Goal: Contribute content: Add original content to the website for others to see

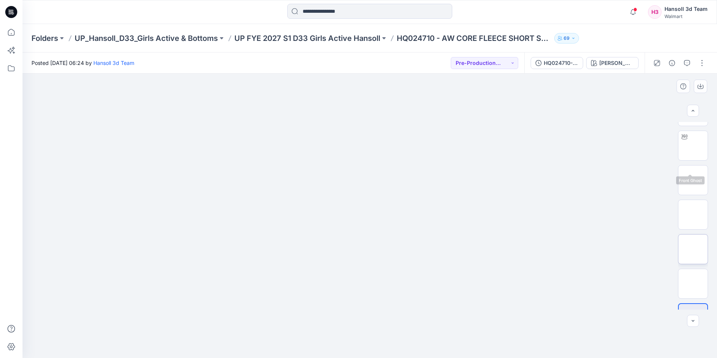
scroll to position [50, 0]
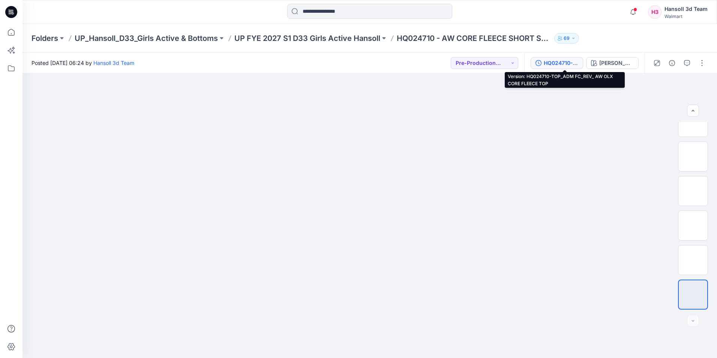
click at [530, 65] on div "HQ024710-TOP_ADM FC_REV_ AW OLX CORE FLEECE TOP" at bounding box center [561, 63] width 35 height 8
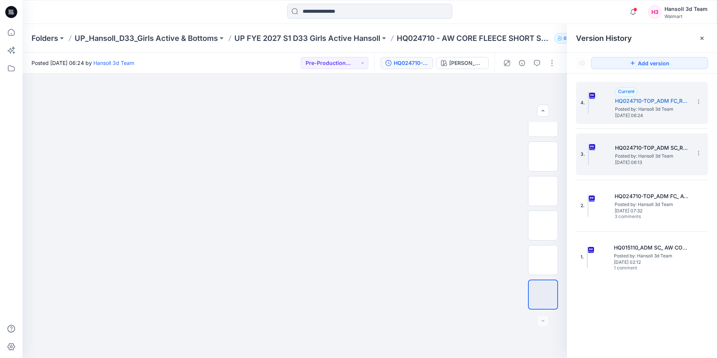
click at [530, 158] on span "Posted by: Hansoll 3d Team" at bounding box center [652, 156] width 75 height 8
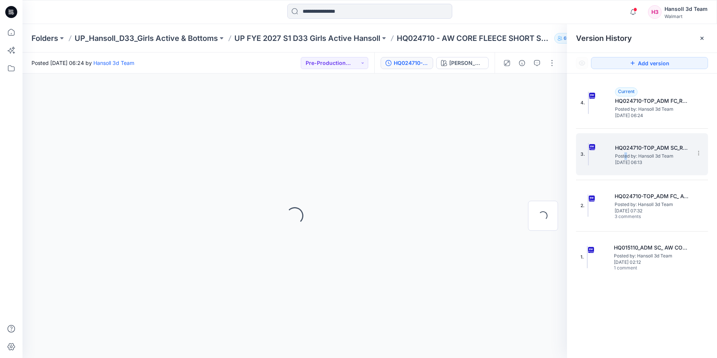
scroll to position [0, 0]
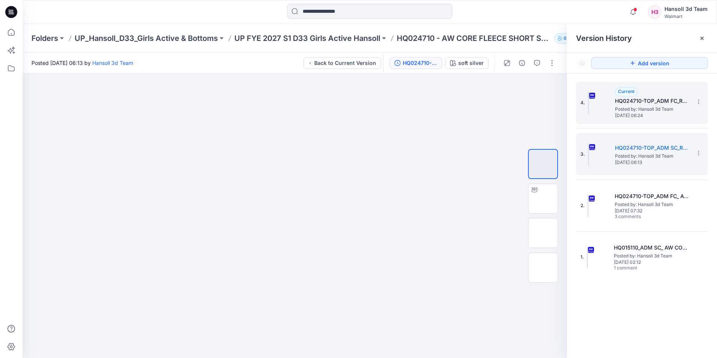
drag, startPoint x: 626, startPoint y: 158, endPoint x: 652, endPoint y: 113, distance: 52.4
click at [530, 113] on span "[DATE] 06:24" at bounding box center [652, 115] width 75 height 5
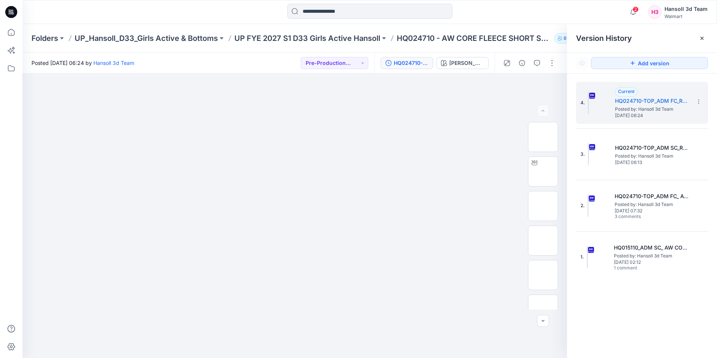
click at [494, 21] on div "2 Notifications Kristin Veit changed the status of ADM_FC to PD - Need to Revie…" at bounding box center [370, 12] width 695 height 24
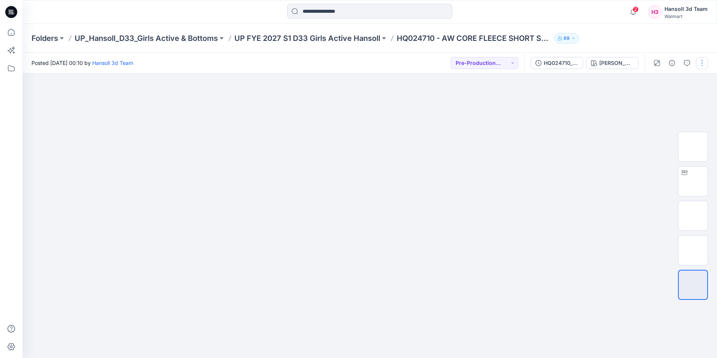
click at [700, 64] on button "button" at bounding box center [702, 63] width 12 height 12
click at [660, 99] on button "Edit" at bounding box center [670, 102] width 69 height 14
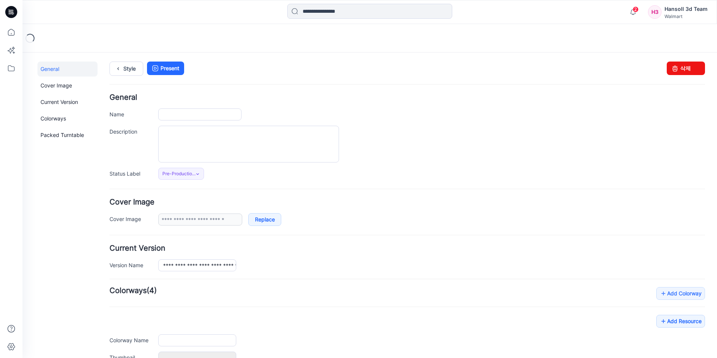
type input "**********"
type textarea "**********"
type input "********"
type input "**********"
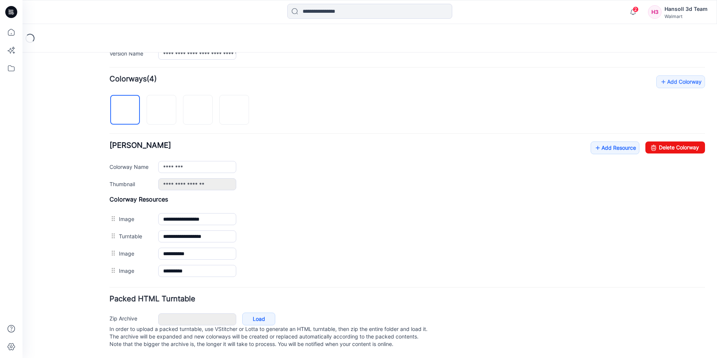
scroll to position [219, 0]
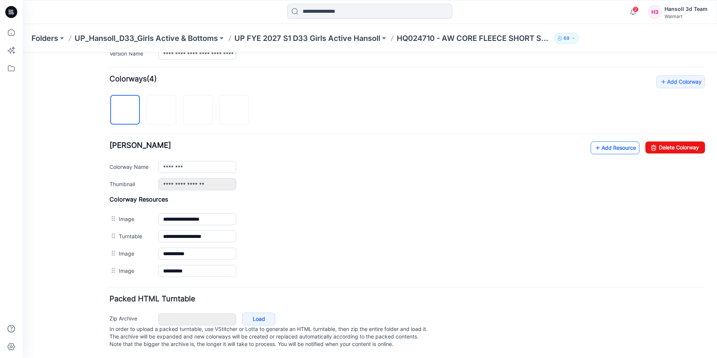
click at [615, 141] on link "Add Resource" at bounding box center [615, 147] width 49 height 13
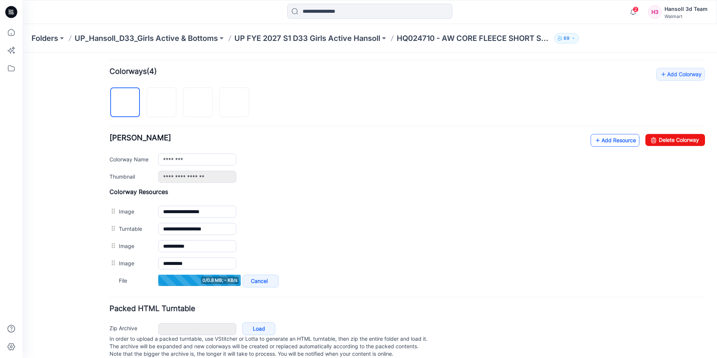
click at [616, 143] on link "Add Resource" at bounding box center [615, 140] width 49 height 13
click at [615, 138] on link "Add Resource" at bounding box center [615, 140] width 49 height 13
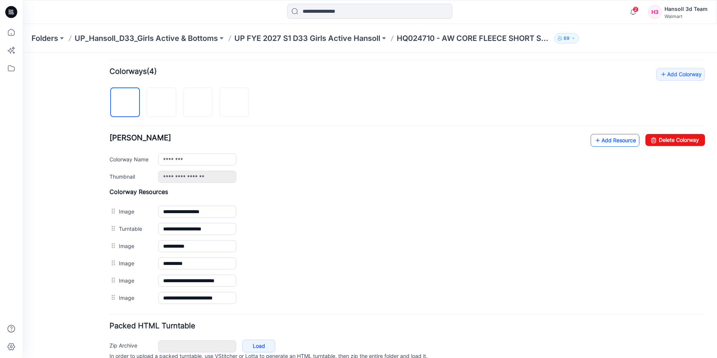
click at [616, 144] on link "Add Resource" at bounding box center [615, 140] width 49 height 13
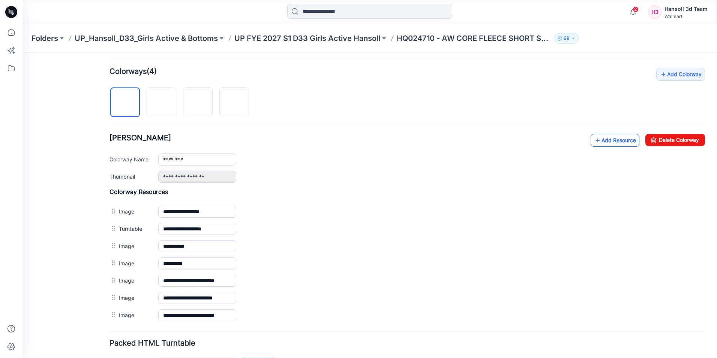
click at [608, 143] on link "Add Resource" at bounding box center [615, 140] width 49 height 13
click at [162, 103] on img at bounding box center [162, 103] width 0 height 0
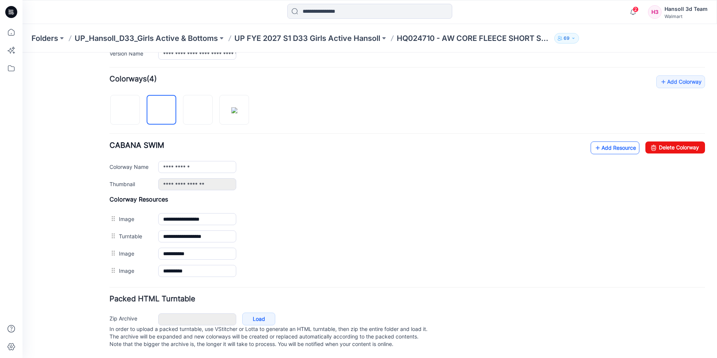
click at [612, 141] on link "Add Resource" at bounding box center [615, 147] width 49 height 13
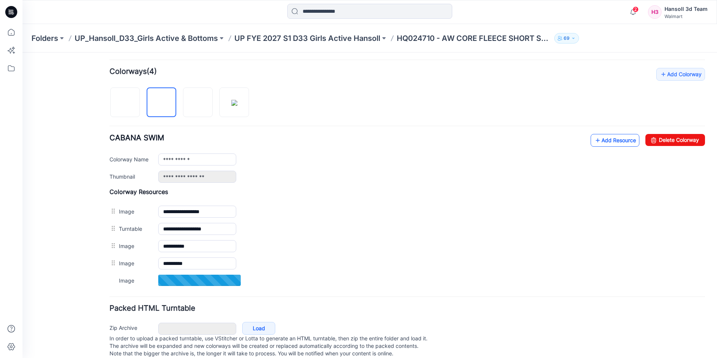
click at [617, 138] on link "Add Resource" at bounding box center [615, 140] width 49 height 13
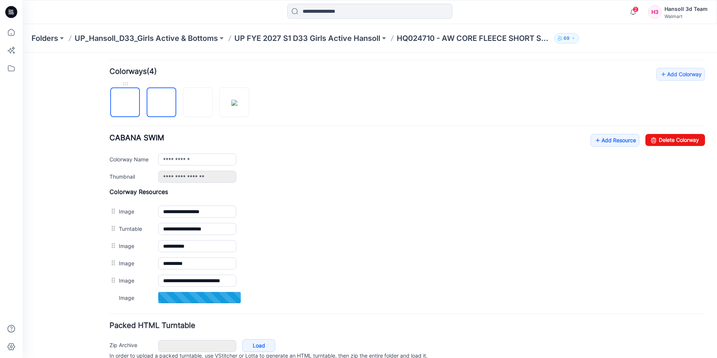
click at [125, 103] on img at bounding box center [125, 103] width 0 height 0
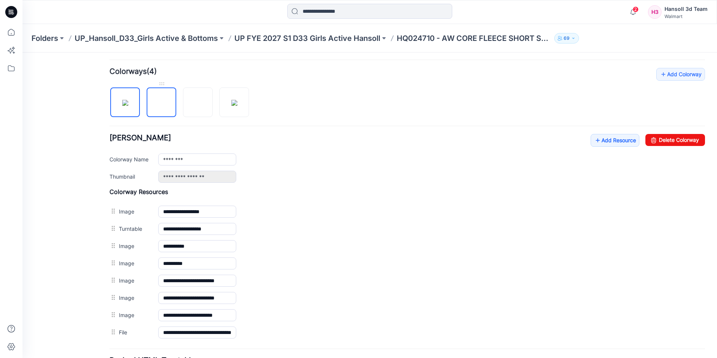
click at [162, 103] on img at bounding box center [162, 103] width 0 height 0
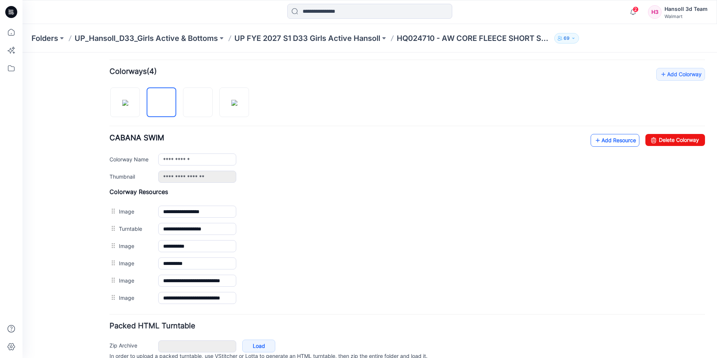
click at [609, 140] on link "Add Resource" at bounding box center [615, 140] width 49 height 13
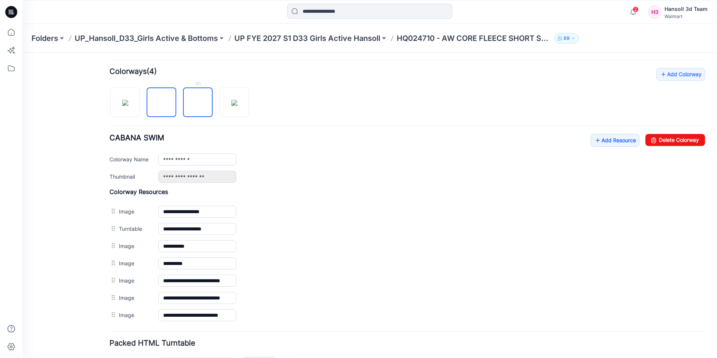
click at [198, 103] on img at bounding box center [198, 103] width 0 height 0
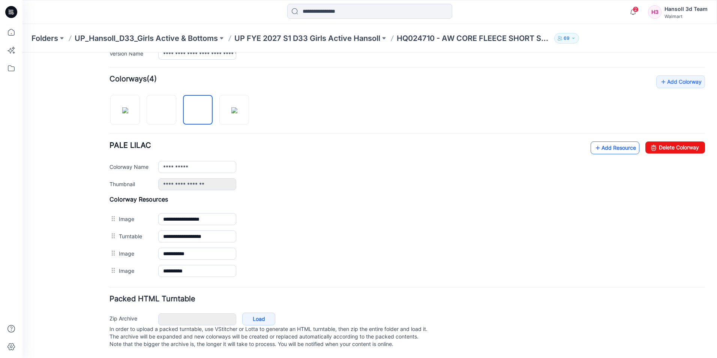
click at [599, 145] on link "Add Resource" at bounding box center [615, 147] width 49 height 13
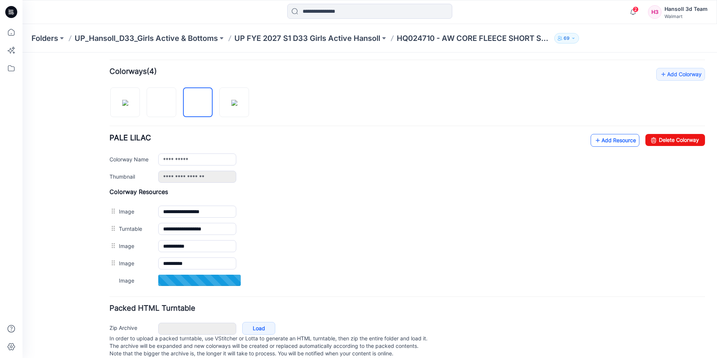
click at [618, 140] on link "Add Resource" at bounding box center [615, 140] width 49 height 13
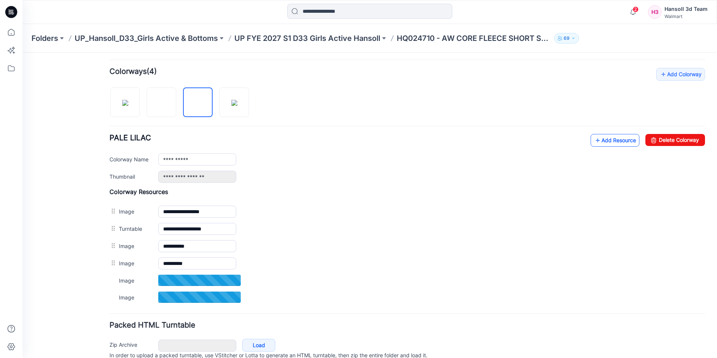
click at [617, 138] on link "Add Resource" at bounding box center [615, 140] width 49 height 13
click at [618, 138] on link "Add Resource" at bounding box center [615, 140] width 49 height 13
click at [594, 145] on icon at bounding box center [598, 140] width 8 height 12
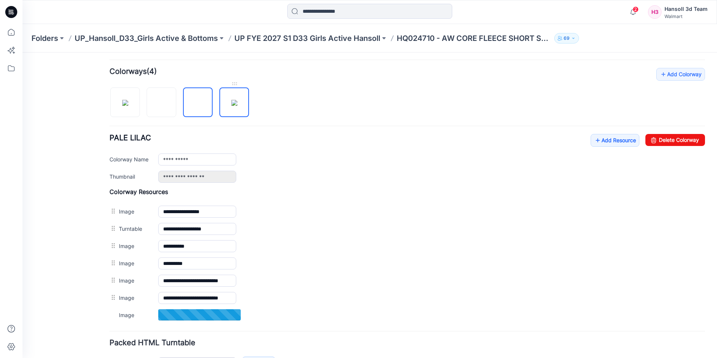
click at [237, 106] on img at bounding box center [234, 103] width 6 height 6
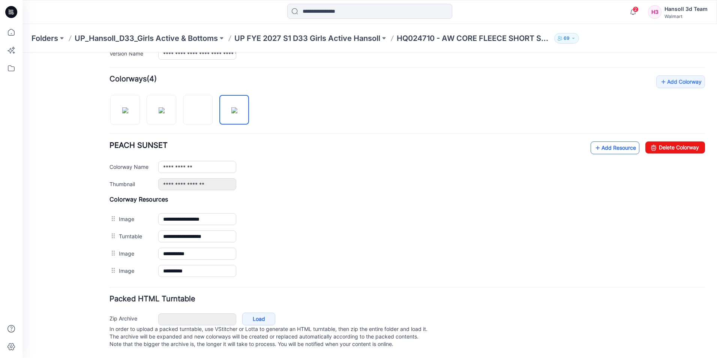
click at [619, 141] on link "Add Resource" at bounding box center [615, 147] width 49 height 13
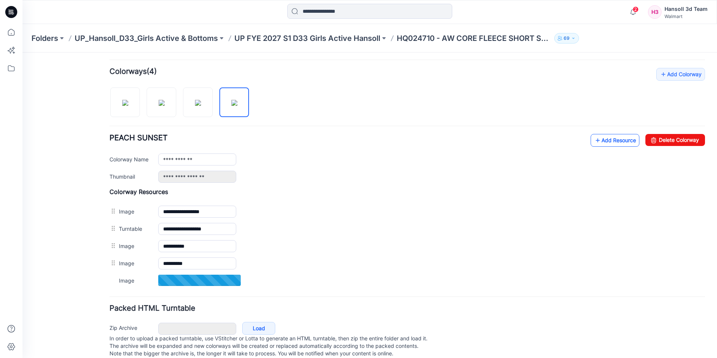
click at [618, 144] on link "Add Resource" at bounding box center [615, 140] width 49 height 13
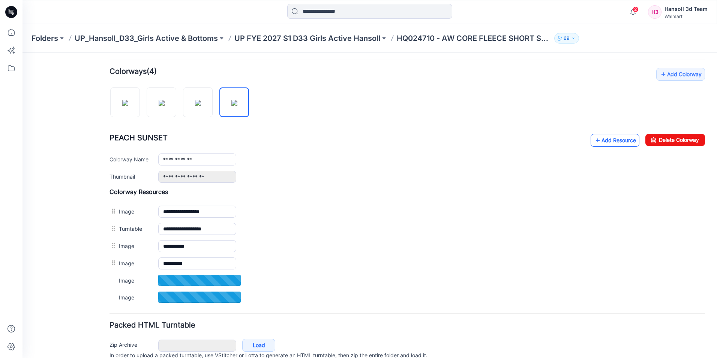
click at [611, 144] on link "Add Resource" at bounding box center [615, 140] width 49 height 13
click at [195, 106] on img at bounding box center [198, 103] width 6 height 6
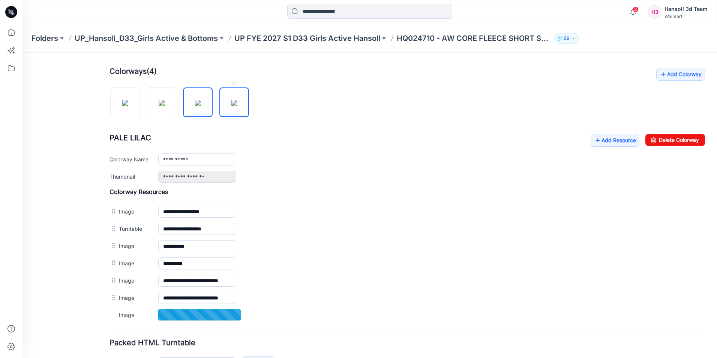
click at [231, 106] on img at bounding box center [234, 103] width 6 height 6
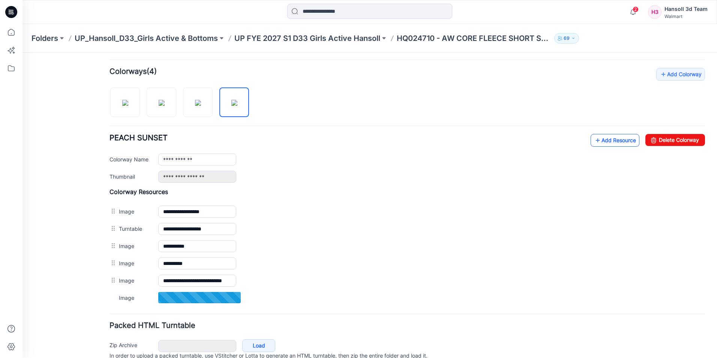
click at [614, 141] on link "Add Resource" at bounding box center [615, 140] width 49 height 13
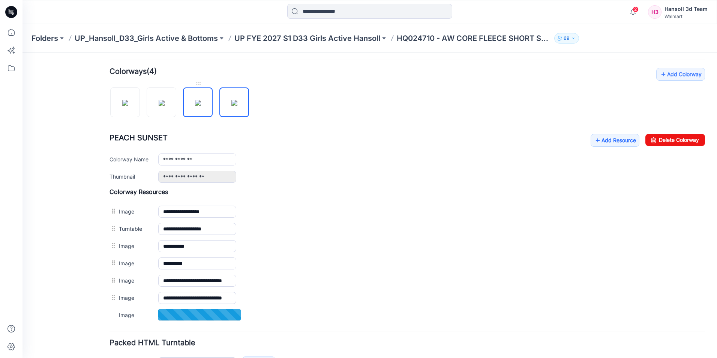
click at [201, 104] on img at bounding box center [198, 103] width 6 height 6
click at [234, 104] on img at bounding box center [234, 103] width 6 height 6
click at [165, 106] on img at bounding box center [162, 103] width 6 height 6
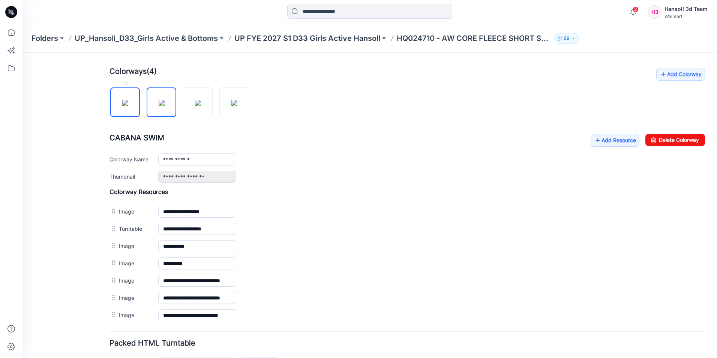
click at [140, 110] on link at bounding box center [125, 102] width 30 height 30
click at [159, 106] on img at bounding box center [162, 103] width 6 height 6
click at [183, 107] on link at bounding box center [198, 102] width 30 height 30
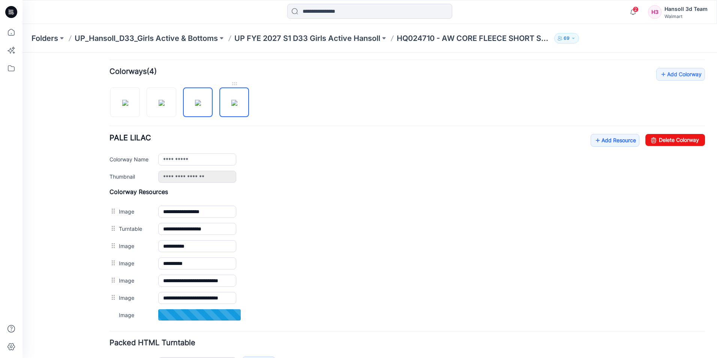
click at [237, 106] on img at bounding box center [234, 103] width 6 height 6
click at [195, 100] on img at bounding box center [198, 103] width 6 height 6
type input "**********"
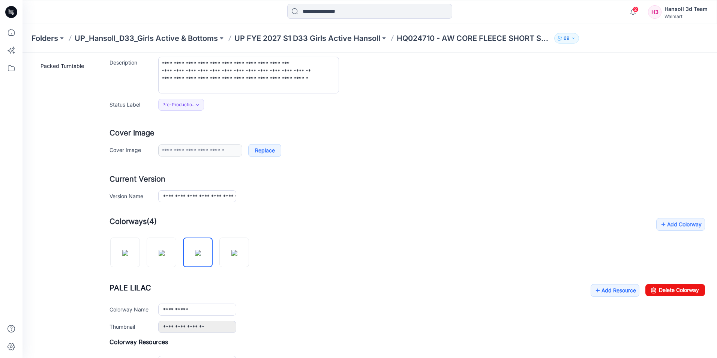
click at [308, 128] on form "**********" at bounding box center [408, 285] width 596 height 520
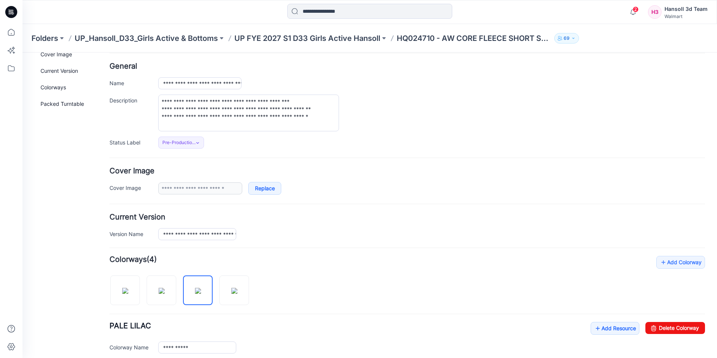
scroll to position [0, 0]
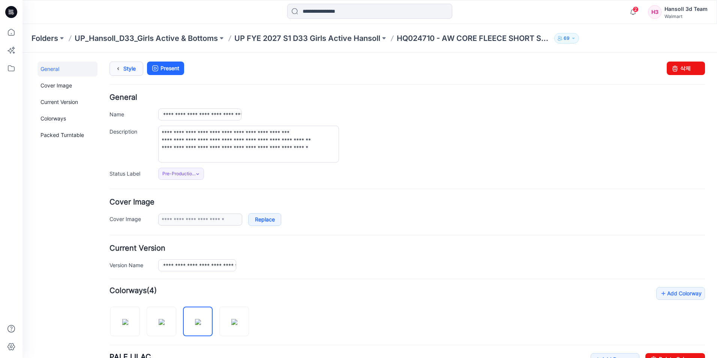
click at [128, 71] on link "Style" at bounding box center [127, 69] width 34 height 14
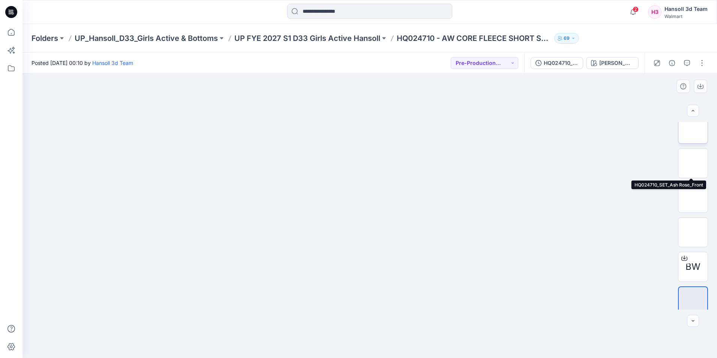
scroll to position [113, 0]
click at [693, 162] on img at bounding box center [693, 162] width 0 height 0
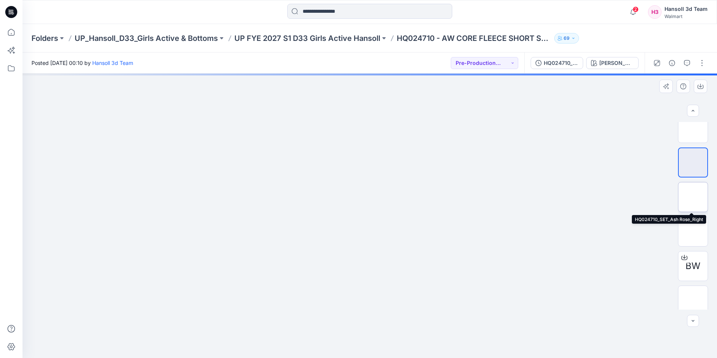
click at [693, 197] on img at bounding box center [693, 197] width 0 height 0
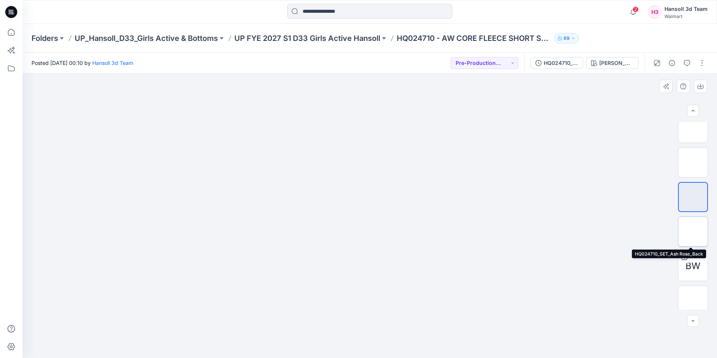
click at [693, 231] on img at bounding box center [693, 231] width 0 height 0
click at [290, 40] on p "UP FYE 2027 S1 D33 Girls Active Hansoll" at bounding box center [307, 38] width 146 height 11
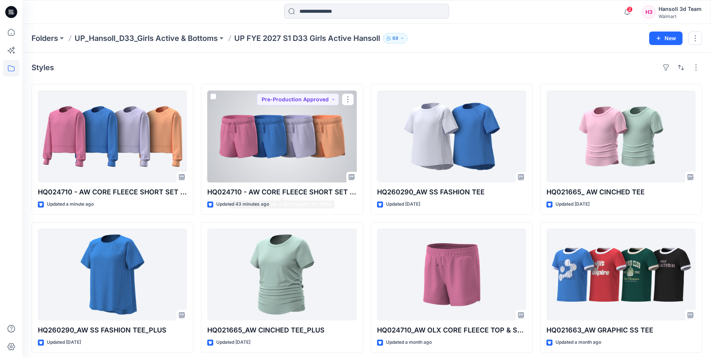
click at [302, 166] on div at bounding box center [281, 136] width 149 height 92
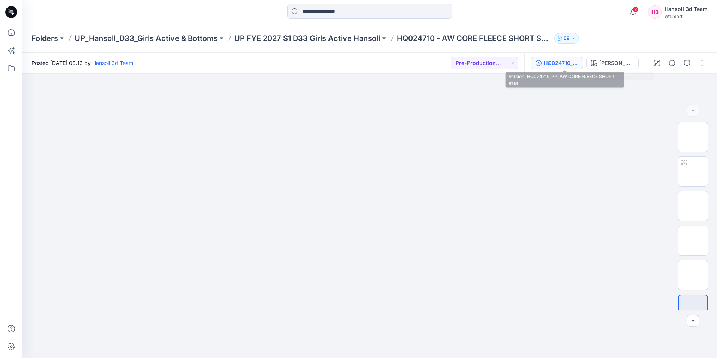
click at [560, 67] on button "HQ024710_PP_AW CORE FLEECE SHORT BTM" at bounding box center [557, 63] width 53 height 12
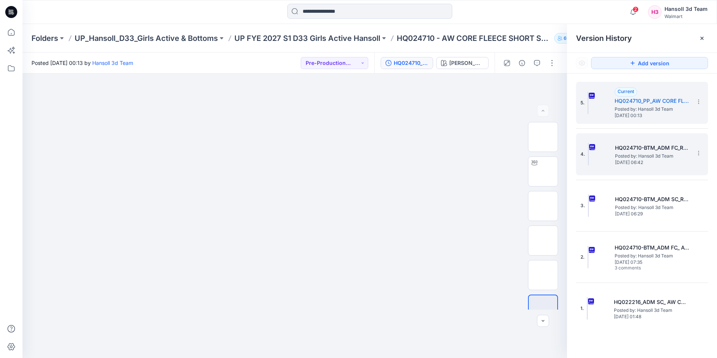
click at [654, 151] on h5 "HQ024710-BTM_ADM FC_REV_ AW OLX CORE FLEECE TOP" at bounding box center [652, 147] width 75 height 9
click at [636, 117] on span "[DATE] 00:13" at bounding box center [652, 115] width 75 height 5
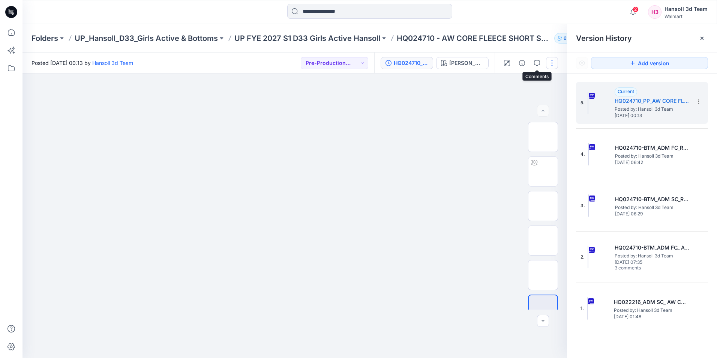
click at [549, 62] on button "button" at bounding box center [552, 63] width 12 height 12
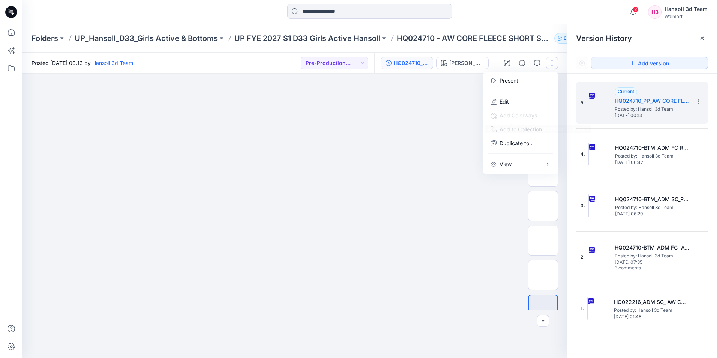
click at [516, 108] on span "Add Colorways" at bounding box center [514, 115] width 59 height 14
click at [517, 105] on button "Edit" at bounding box center [520, 102] width 69 height 14
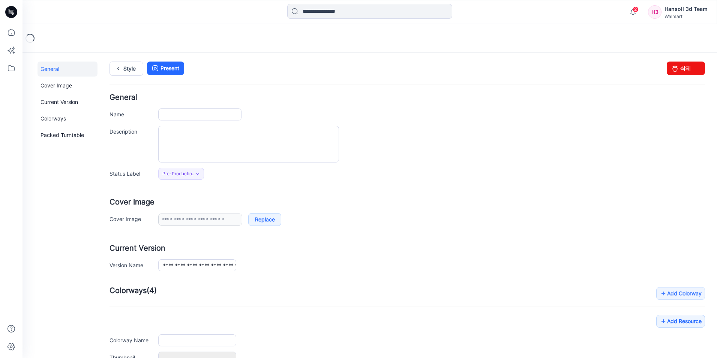
type input "**********"
type textarea "**********"
type input "********"
type input "**********"
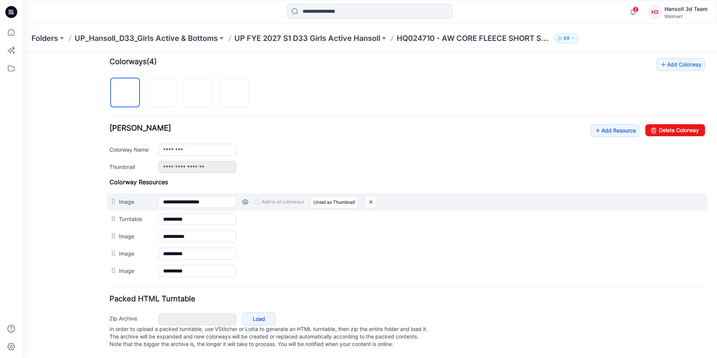
scroll to position [236, 0]
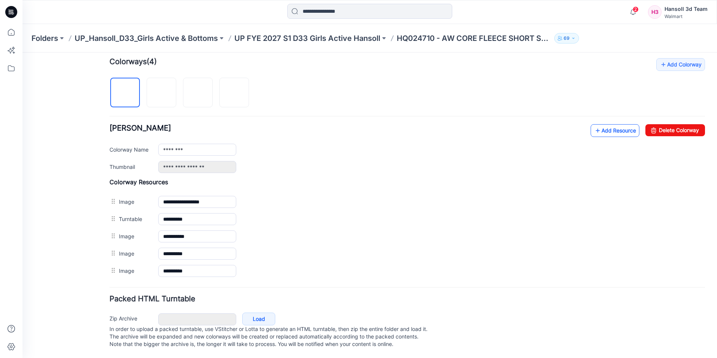
click at [620, 124] on link "Add Resource" at bounding box center [615, 130] width 49 height 13
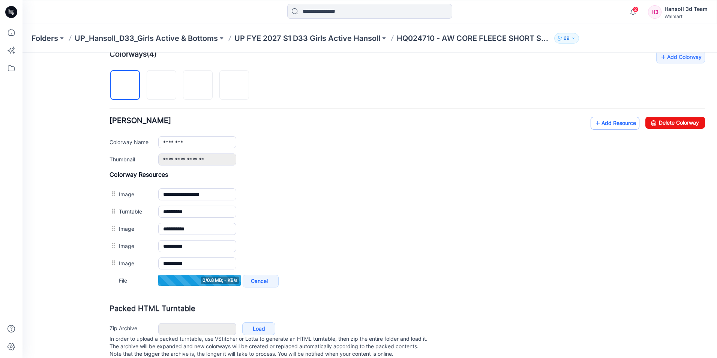
click at [605, 126] on link "Add Resource" at bounding box center [615, 123] width 49 height 13
click at [614, 125] on link "Add Resource" at bounding box center [615, 123] width 49 height 13
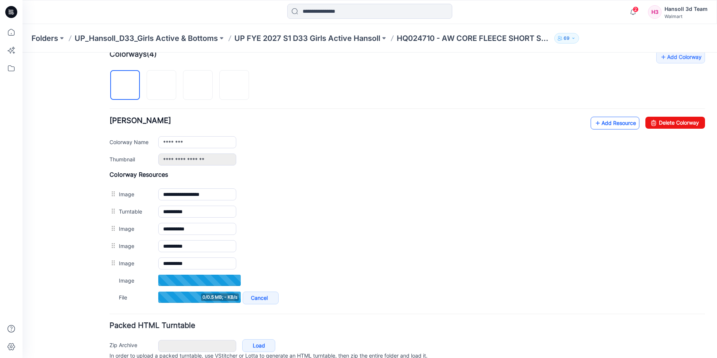
click at [594, 125] on icon at bounding box center [598, 123] width 8 height 12
click at [596, 124] on link "Add Resource" at bounding box center [615, 123] width 49 height 13
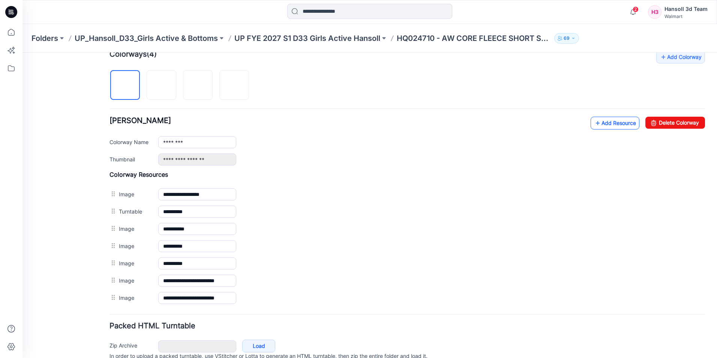
click at [596, 128] on link "Add Resource" at bounding box center [615, 123] width 49 height 13
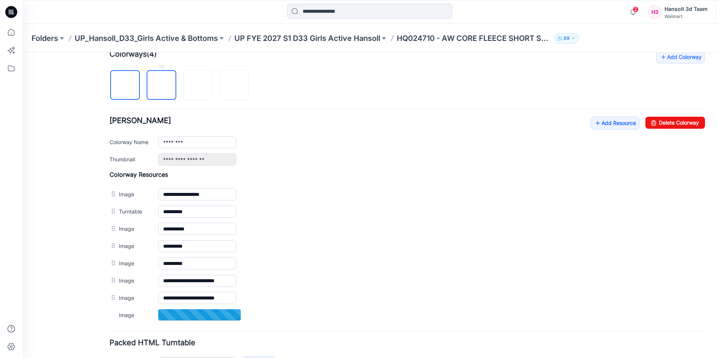
click at [162, 86] on img at bounding box center [162, 86] width 0 height 0
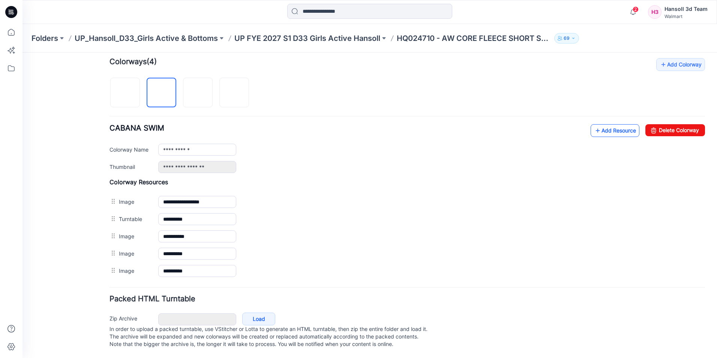
click at [619, 124] on link "Add Resource" at bounding box center [615, 130] width 49 height 13
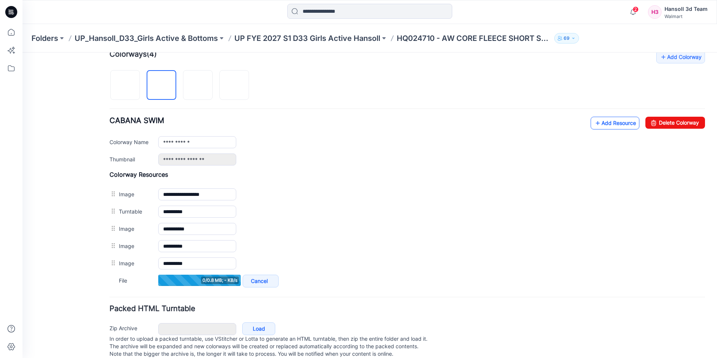
click at [604, 126] on link "Add Resource" at bounding box center [615, 123] width 49 height 13
click at [623, 123] on link "Add Resource" at bounding box center [615, 123] width 49 height 13
click at [617, 123] on link "Add Resource" at bounding box center [615, 123] width 49 height 13
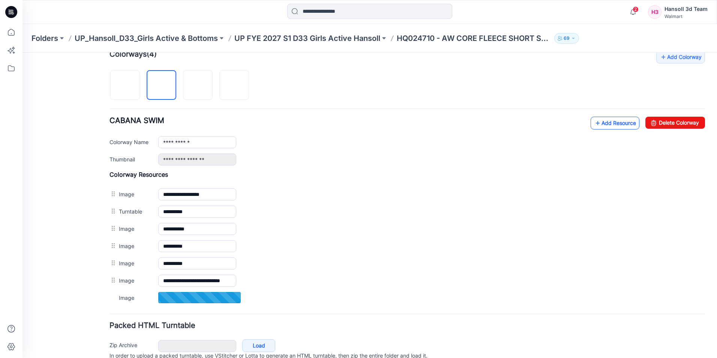
click at [621, 122] on link "Add Resource" at bounding box center [615, 123] width 49 height 13
click at [595, 124] on link "Add Resource" at bounding box center [615, 123] width 49 height 13
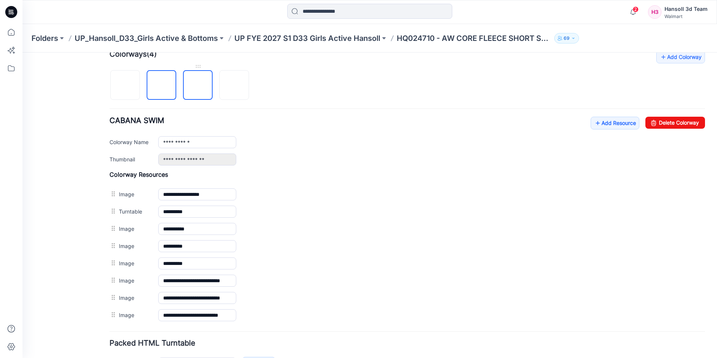
click at [198, 86] on img at bounding box center [198, 86] width 0 height 0
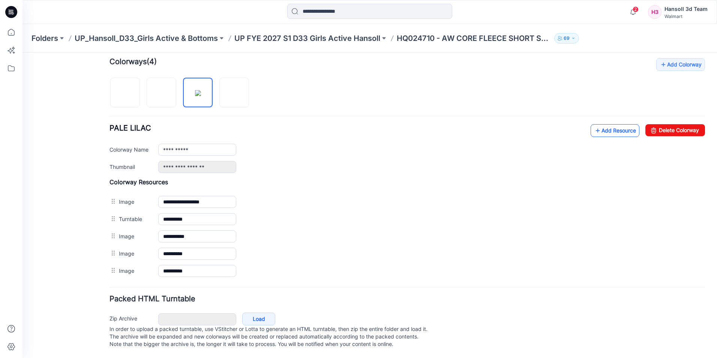
click at [619, 127] on link "Add Resource" at bounding box center [615, 130] width 49 height 13
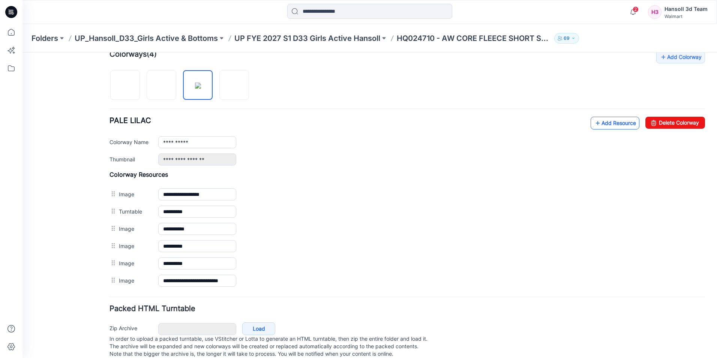
click at [620, 120] on link "Add Resource" at bounding box center [615, 123] width 49 height 13
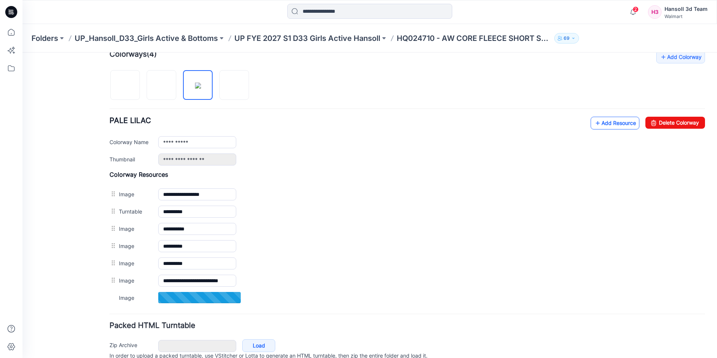
click at [615, 128] on link "Add Resource" at bounding box center [615, 123] width 49 height 13
click at [613, 122] on link "Add Resource" at bounding box center [615, 123] width 49 height 13
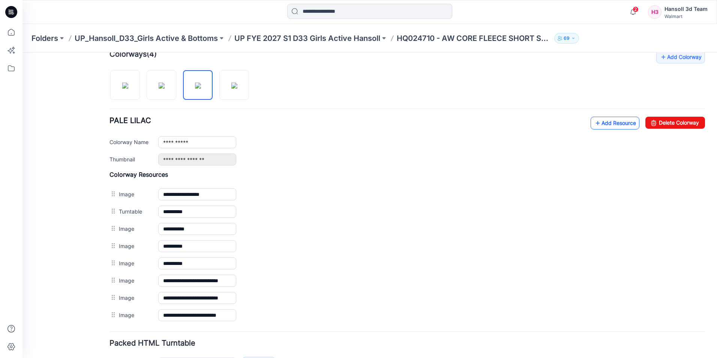
click at [620, 124] on link "Add Resource" at bounding box center [615, 123] width 49 height 13
click at [237, 87] on img at bounding box center [234, 86] width 6 height 6
type input "**********"
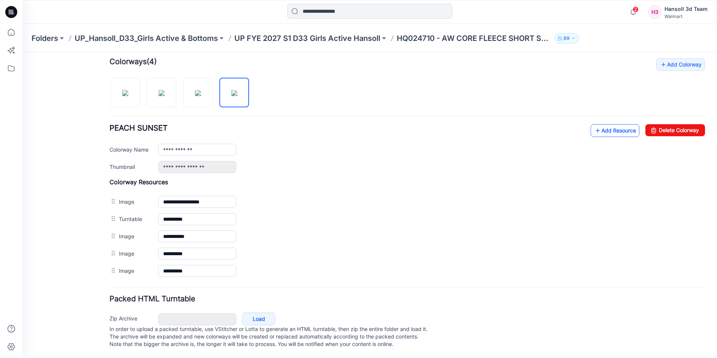
click at [615, 126] on link "Add Resource" at bounding box center [615, 130] width 49 height 13
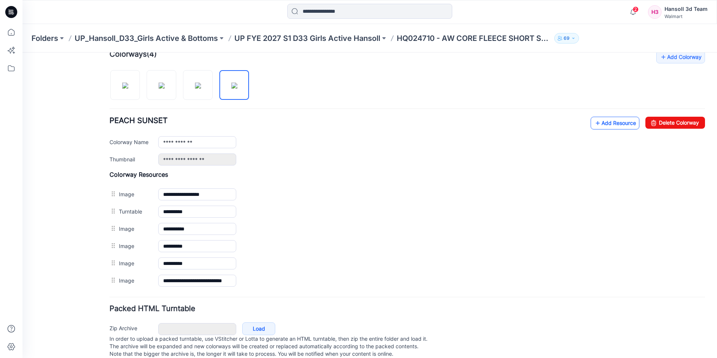
click at [611, 124] on link "Add Resource" at bounding box center [615, 123] width 49 height 13
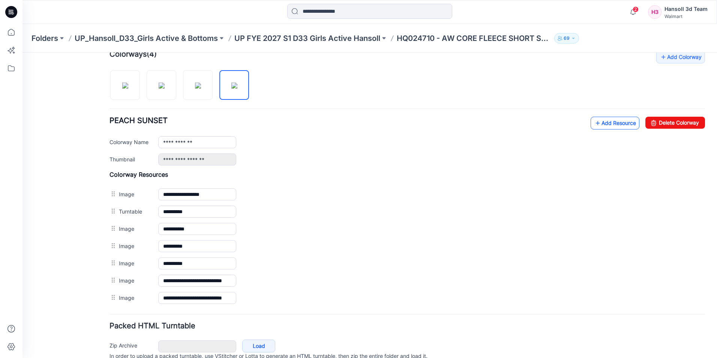
click at [623, 125] on link "Add Resource" at bounding box center [615, 123] width 49 height 13
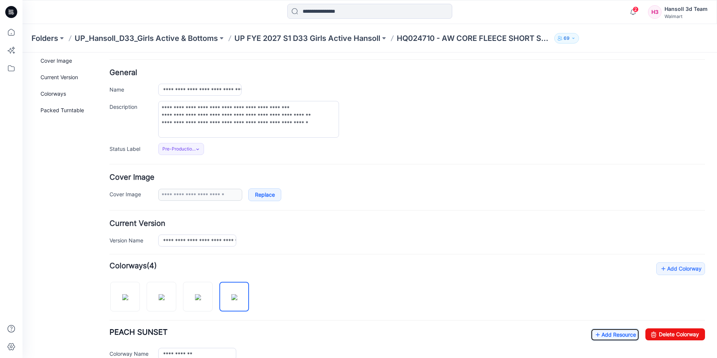
scroll to position [0, 0]
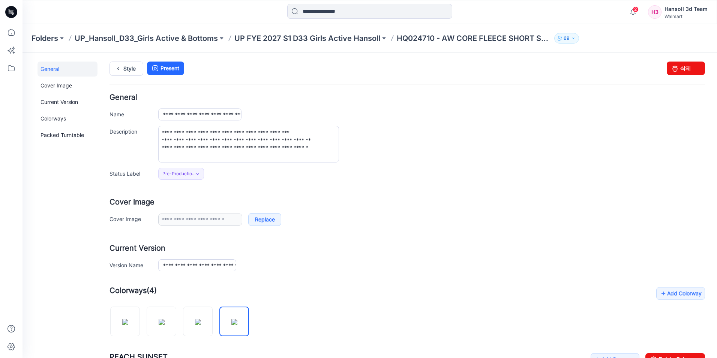
click at [420, 136] on div "**********" at bounding box center [431, 144] width 547 height 37
click at [134, 74] on link "Style" at bounding box center [127, 69] width 34 height 14
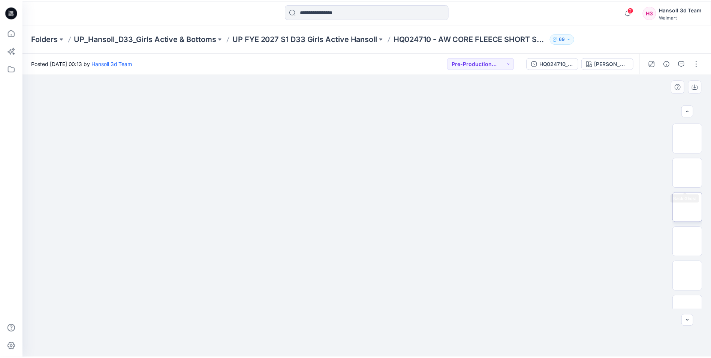
scroll to position [119, 0]
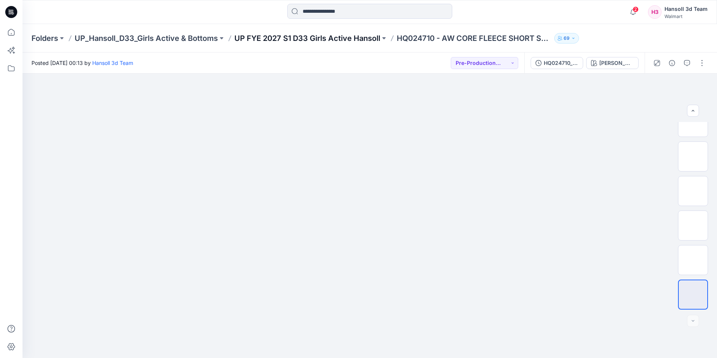
click at [360, 39] on p "UP FYE 2027 S1 D33 Girls Active Hansoll" at bounding box center [307, 38] width 146 height 11
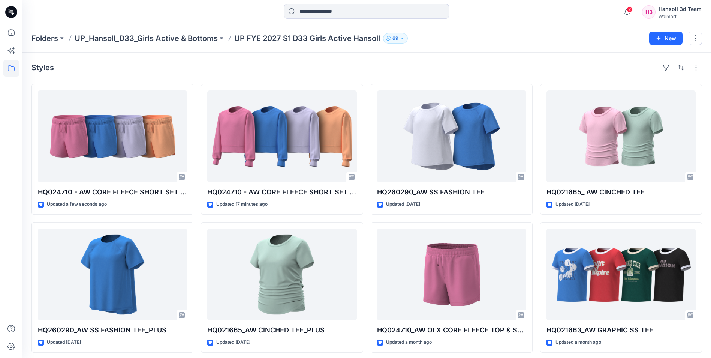
drag, startPoint x: 570, startPoint y: 57, endPoint x: 616, endPoint y: 61, distance: 45.6
click at [570, 57] on div "Styles HQ024710 - AW CORE FLEECE SHORT SET (BTM) Updated a few seconds ago HQ26…" at bounding box center [367, 290] width 689 height 474
